Goal: Find specific page/section: Find specific page/section

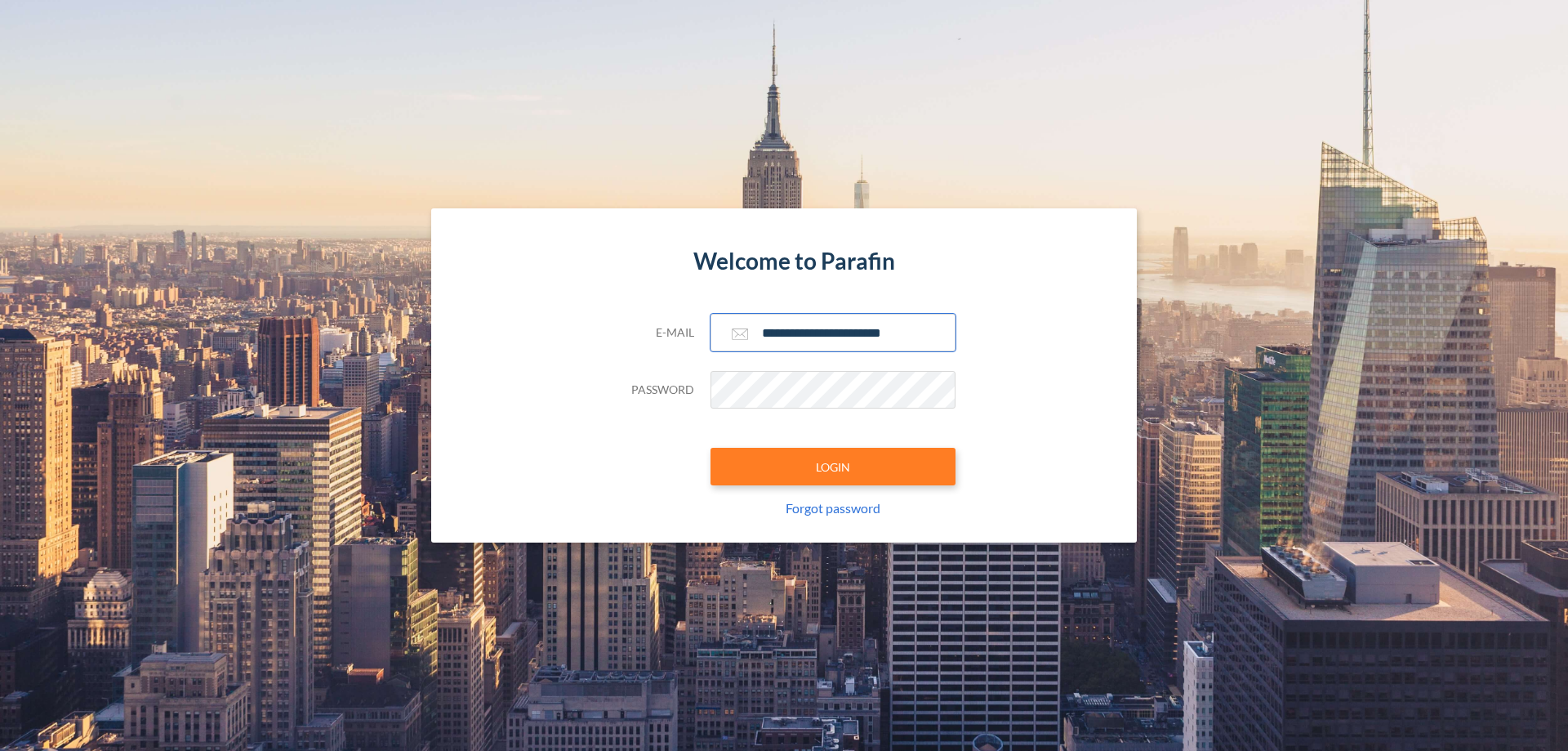
type input "**********"
click at [833, 467] on button "LOGIN" at bounding box center [832, 467] width 245 height 38
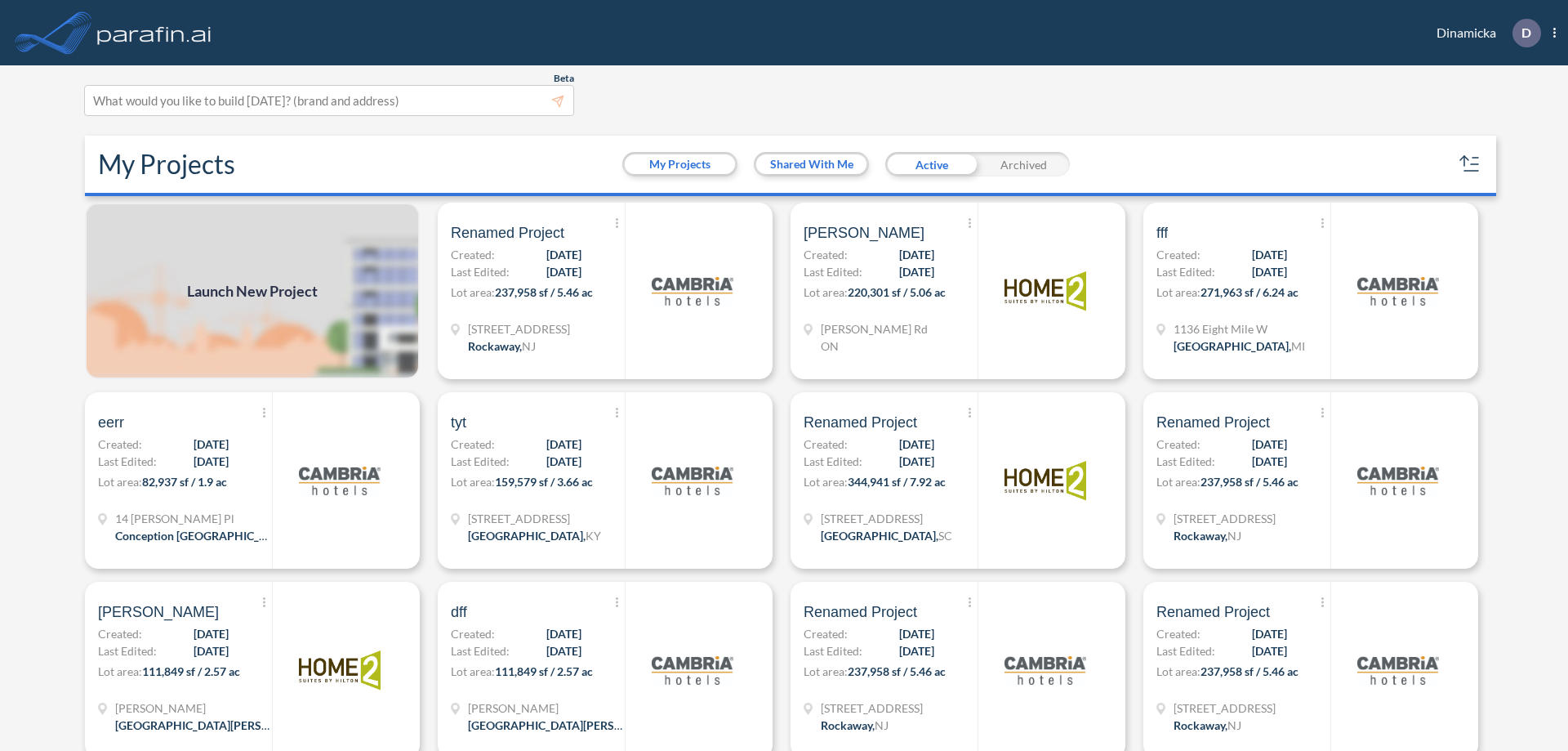
scroll to position [4, 0]
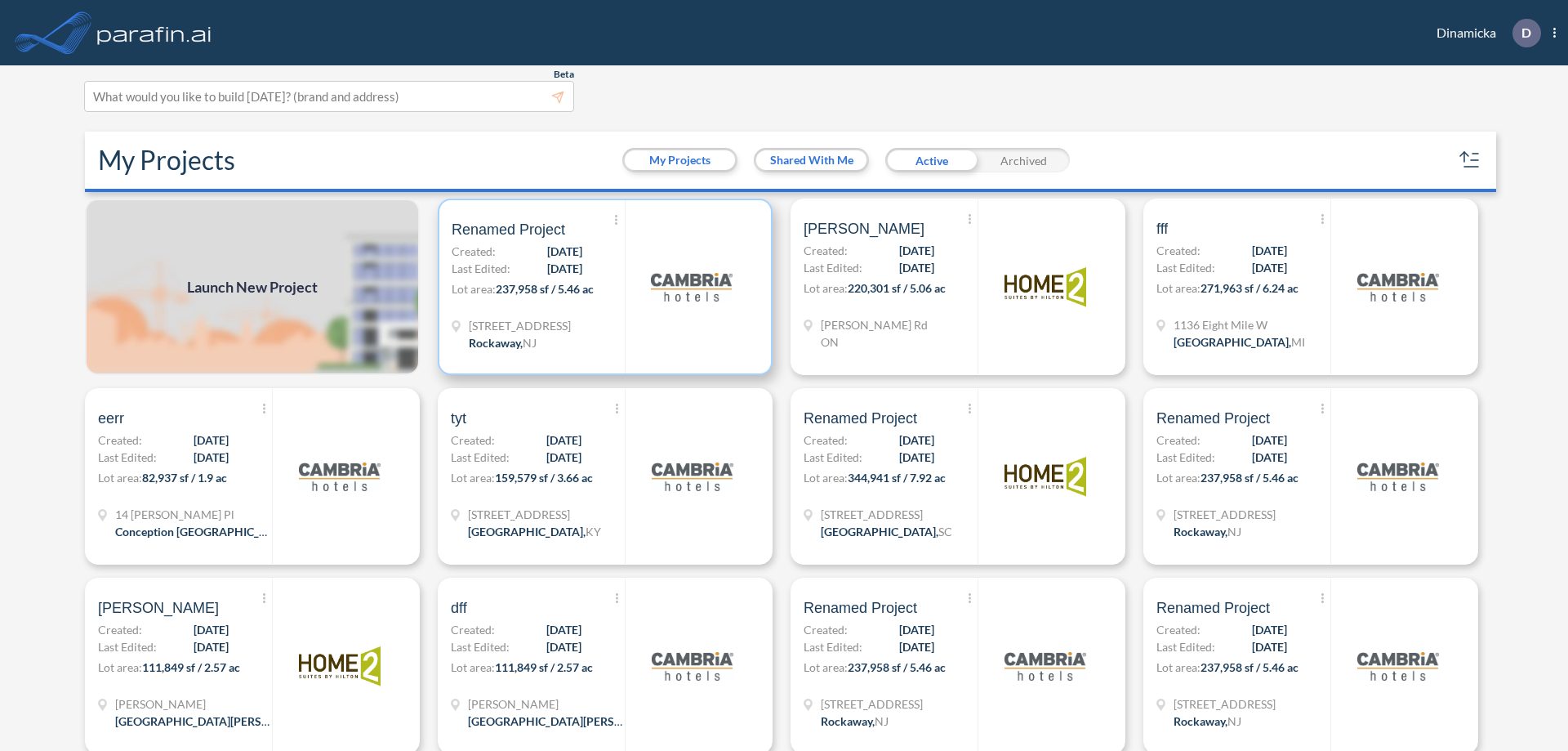
click at [602, 286] on p "Lot area: 237,958 sf / 5.46 ac" at bounding box center [538, 292] width 173 height 24
